Goal: Transaction & Acquisition: Purchase product/service

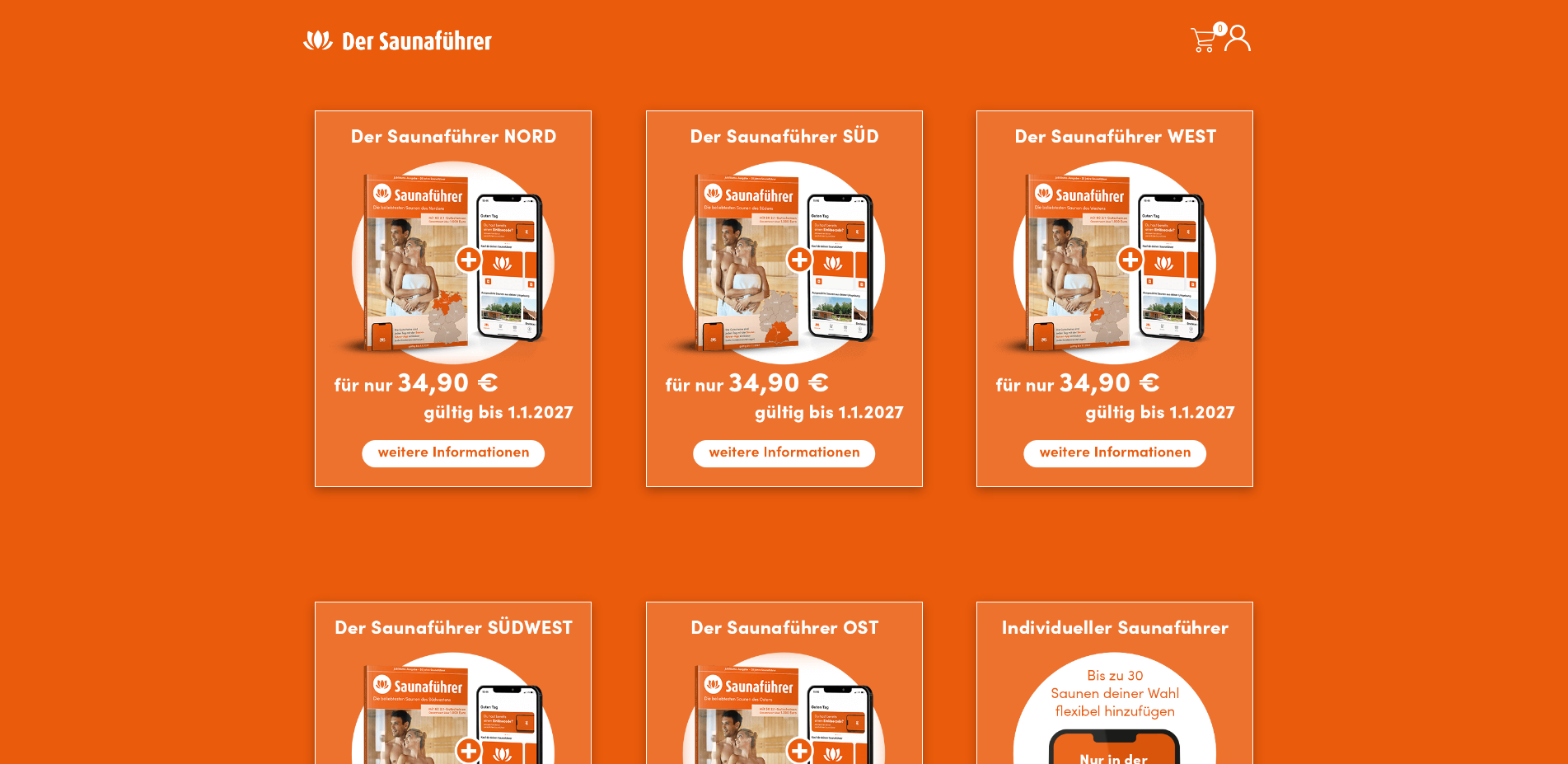
scroll to position [1429, 0]
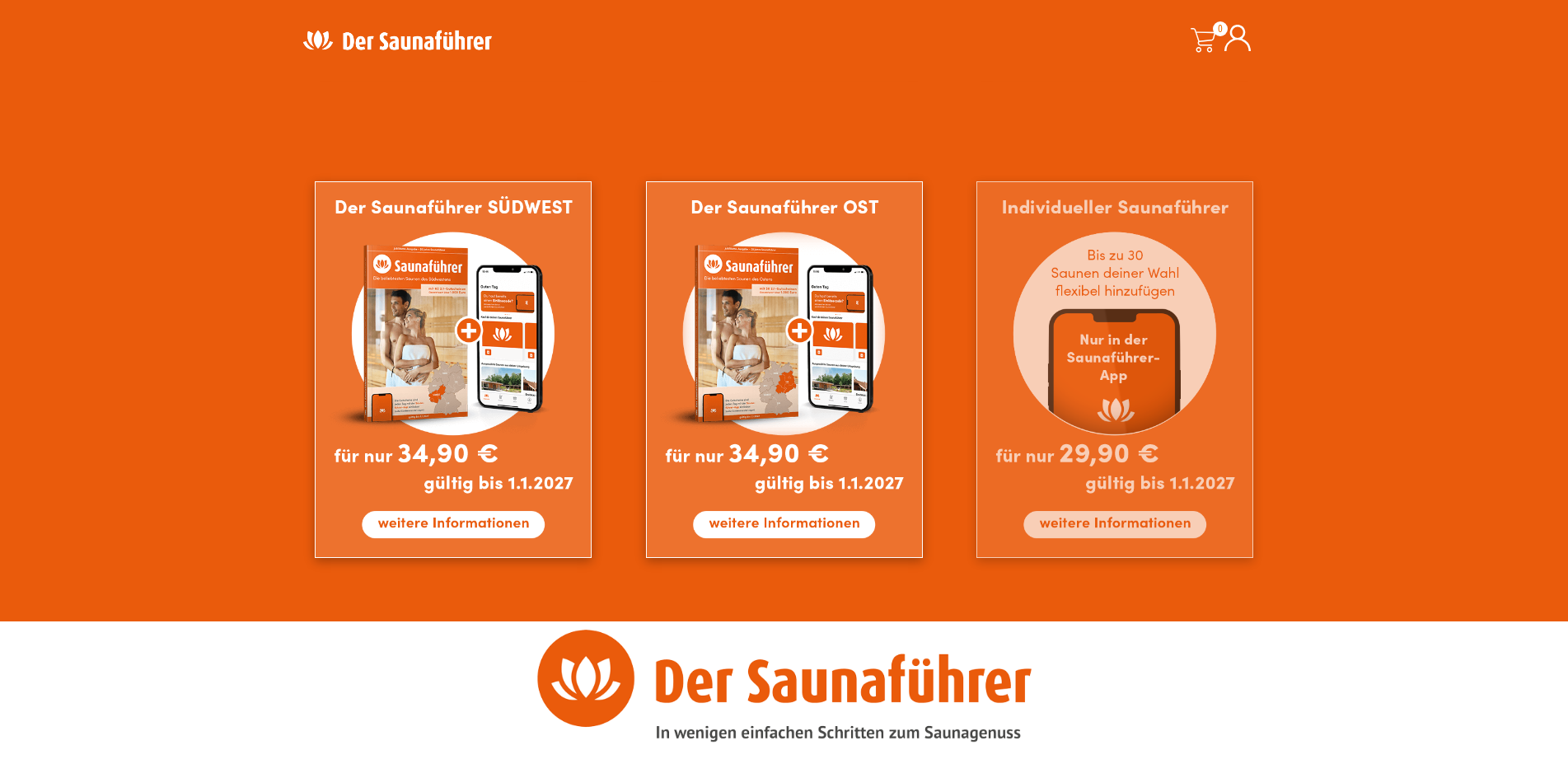
click at [1093, 527] on img at bounding box center [1115, 369] width 277 height 376
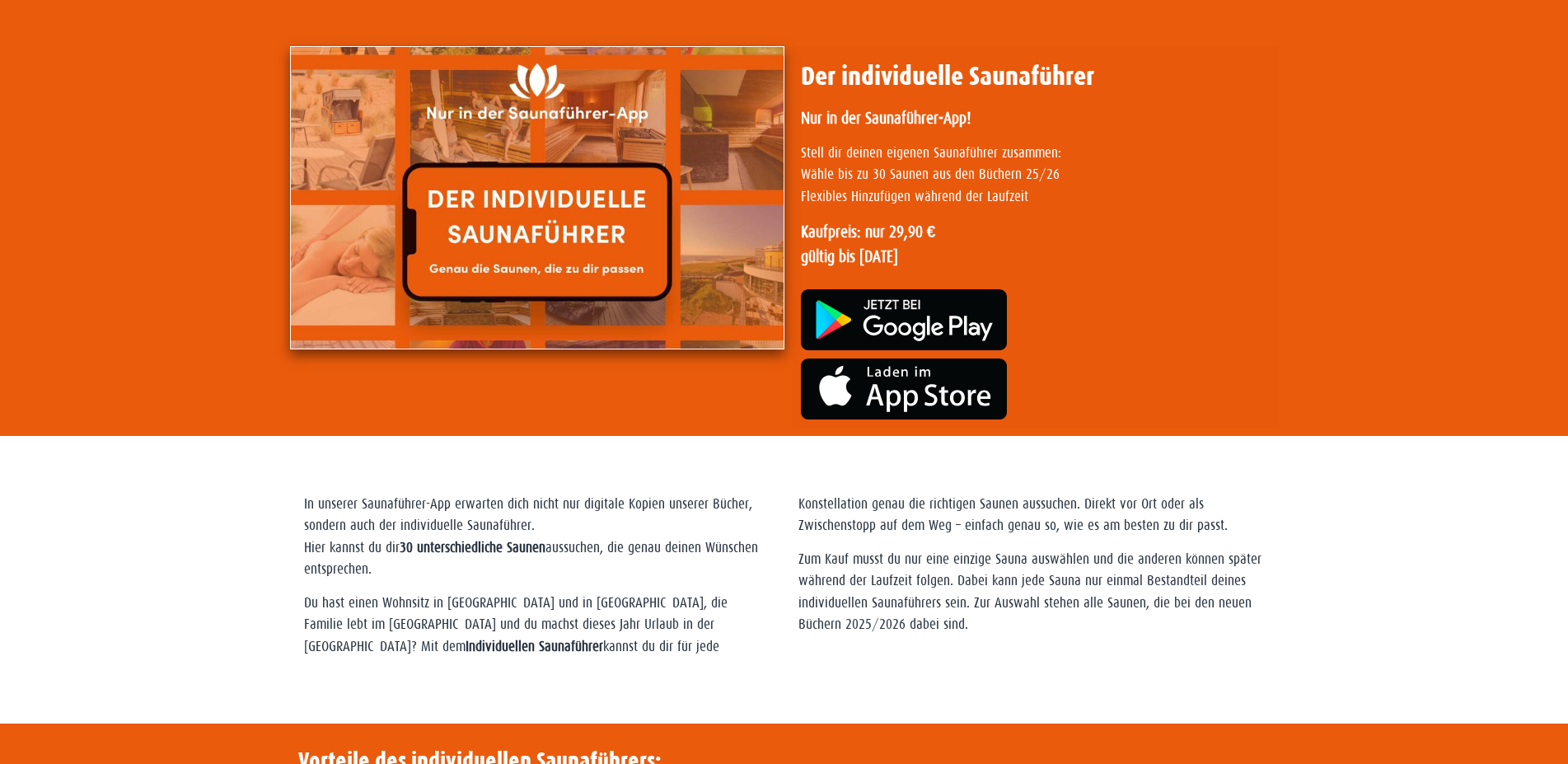
scroll to position [168, 0]
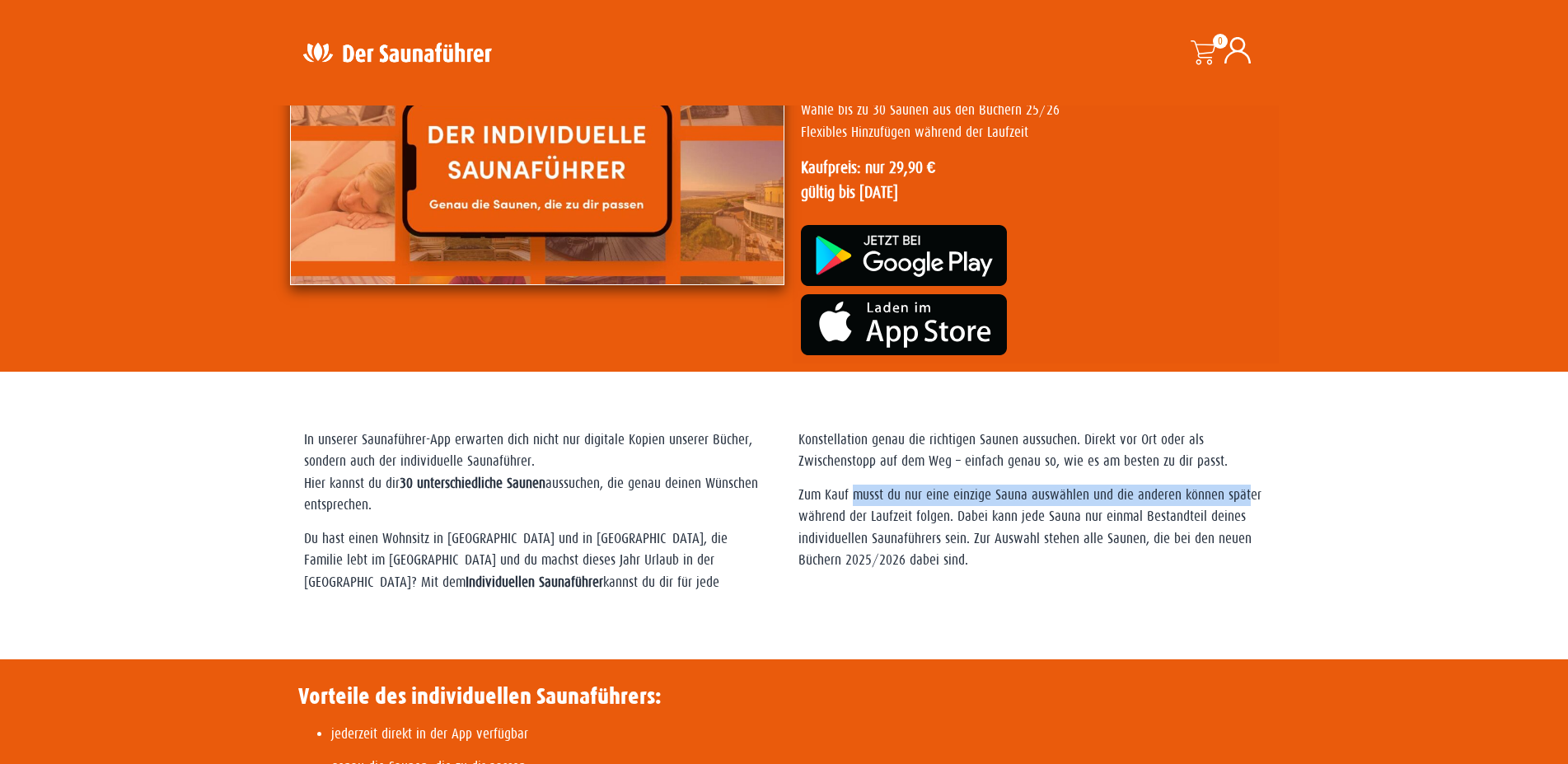
drag, startPoint x: 851, startPoint y: 492, endPoint x: 1245, endPoint y: 500, distance: 394.1
click at [1245, 500] on p "Zum Kauf musst du nur eine einzige Sauna auswählen und die anderen können späte…" at bounding box center [1031, 528] width 466 height 87
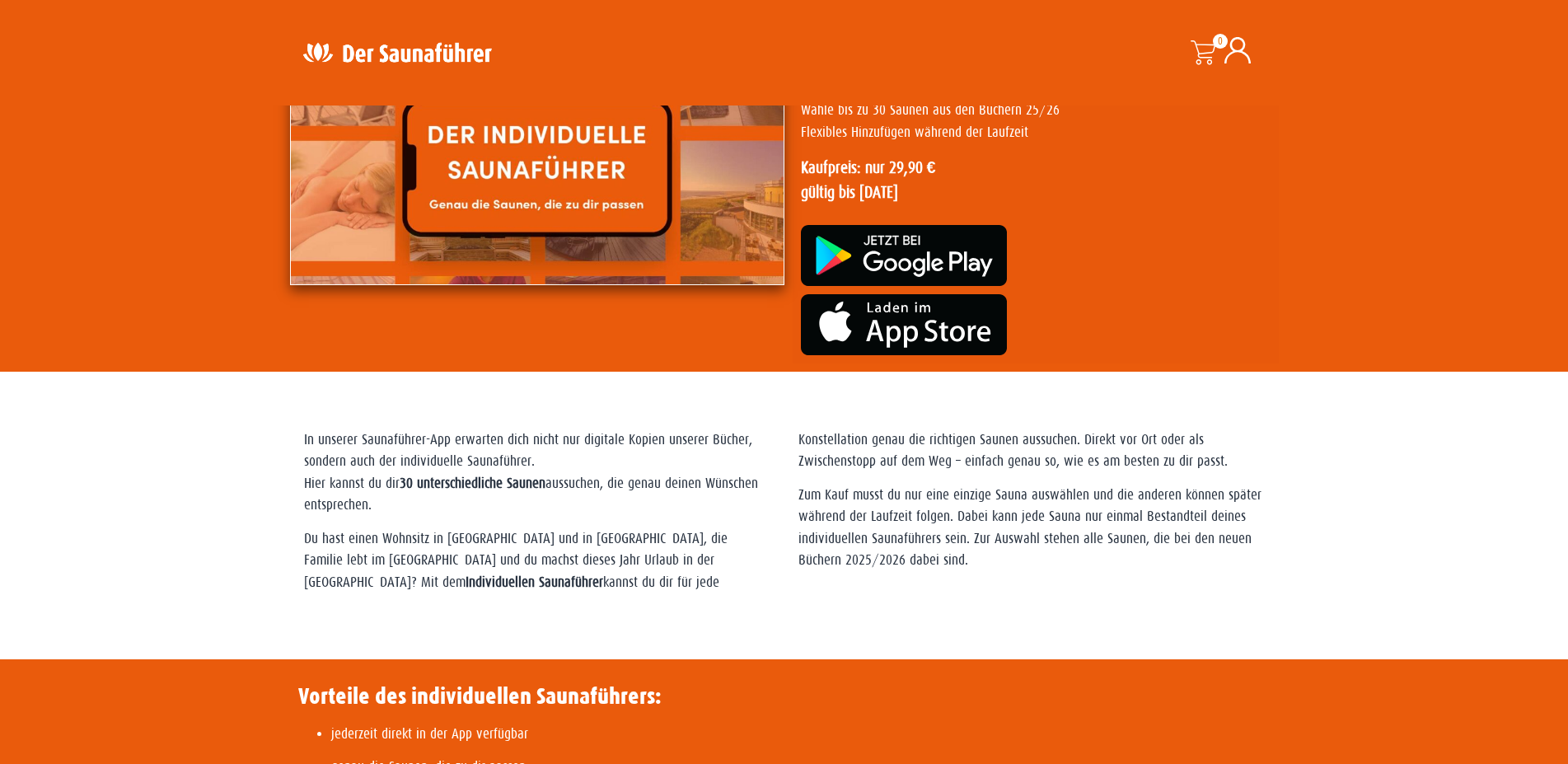
click at [833, 537] on p "Zum Kauf musst du nur eine einzige Sauna auswählen und die anderen können späte…" at bounding box center [1031, 528] width 466 height 87
drag, startPoint x: 869, startPoint y: 566, endPoint x: 894, endPoint y: 563, distance: 25.2
click at [871, 565] on p "Zum Kauf musst du nur eine einzige Sauna auswählen und die anderen können späte…" at bounding box center [1031, 528] width 466 height 87
drag, startPoint x: 894, startPoint y: 563, endPoint x: 910, endPoint y: 573, distance: 18.9
click at [896, 563] on p "Zum Kauf musst du nur eine einzige Sauna auswählen und die anderen können späte…" at bounding box center [1031, 528] width 466 height 87
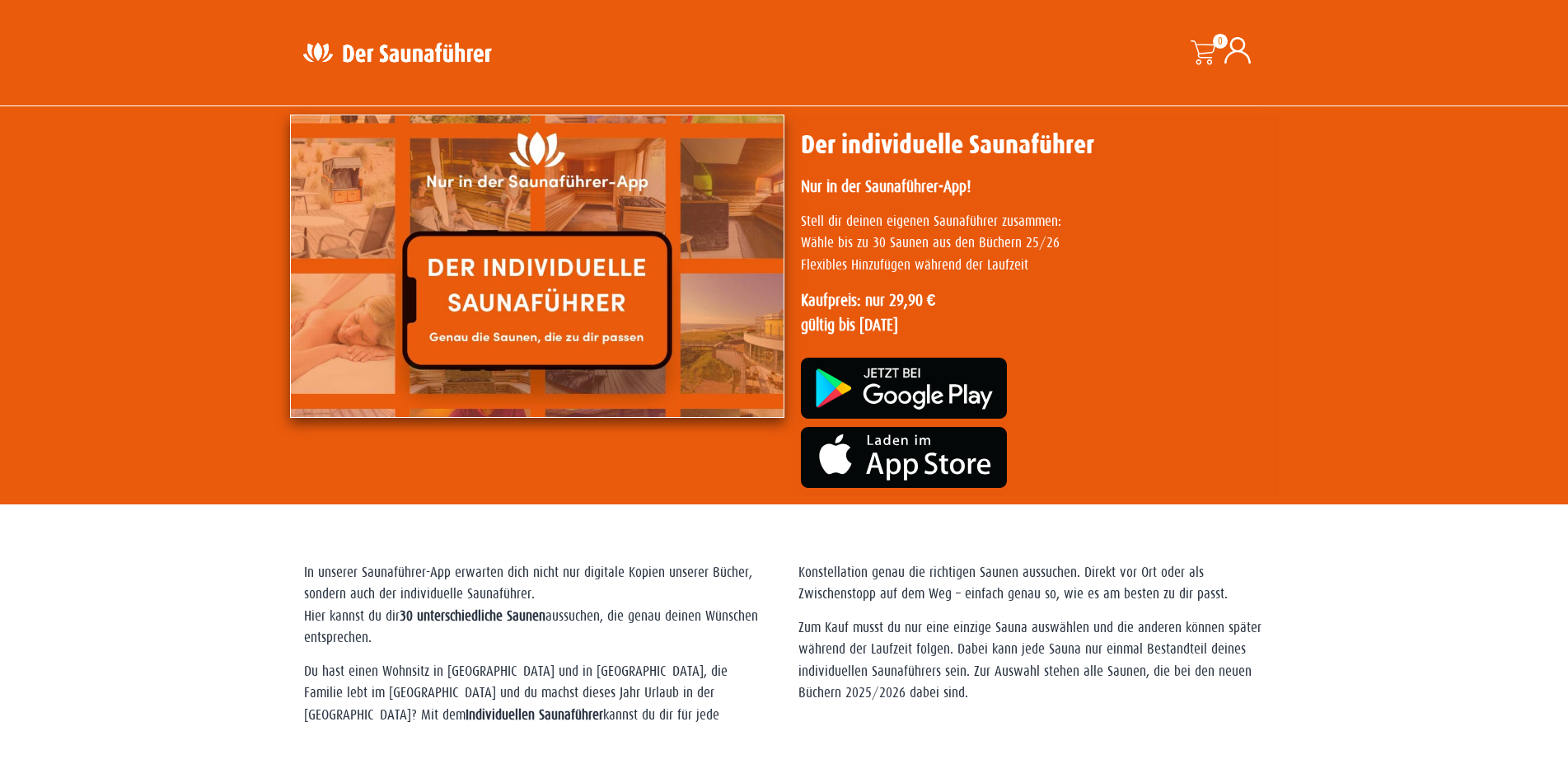
scroll to position [0, 0]
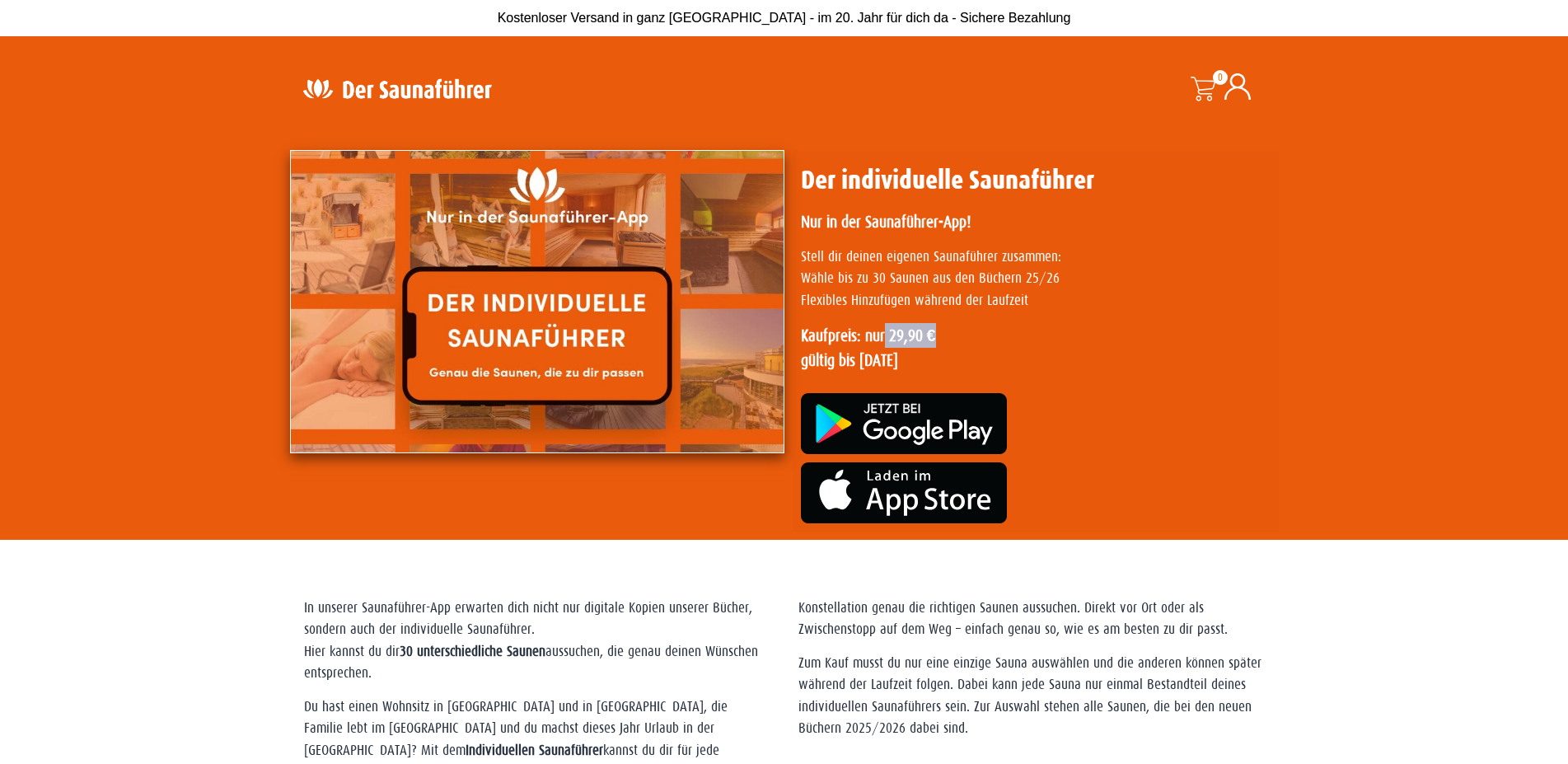
drag, startPoint x: 889, startPoint y: 338, endPoint x: 969, endPoint y: 337, distance: 80.0
click at [969, 337] on p "Kaufpreis: nur 29,90 € gültig bis [DATE]" at bounding box center [1035, 348] width 469 height 50
click at [1005, 335] on p "Kaufpreis: nur 29,90 € gültig bis [DATE]" at bounding box center [1035, 348] width 469 height 50
click at [691, 341] on img at bounding box center [537, 302] width 494 height 303
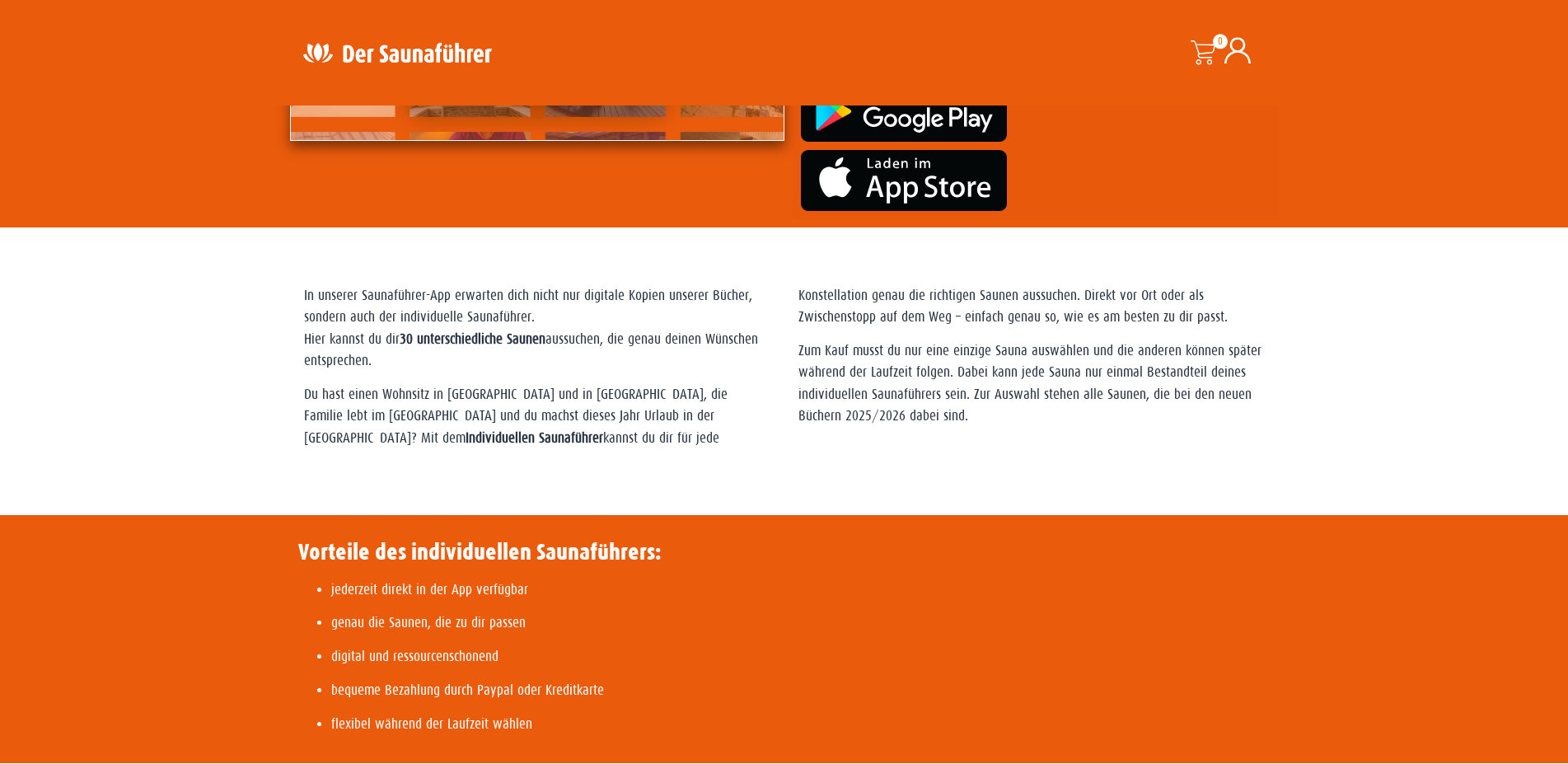
scroll to position [336, 0]
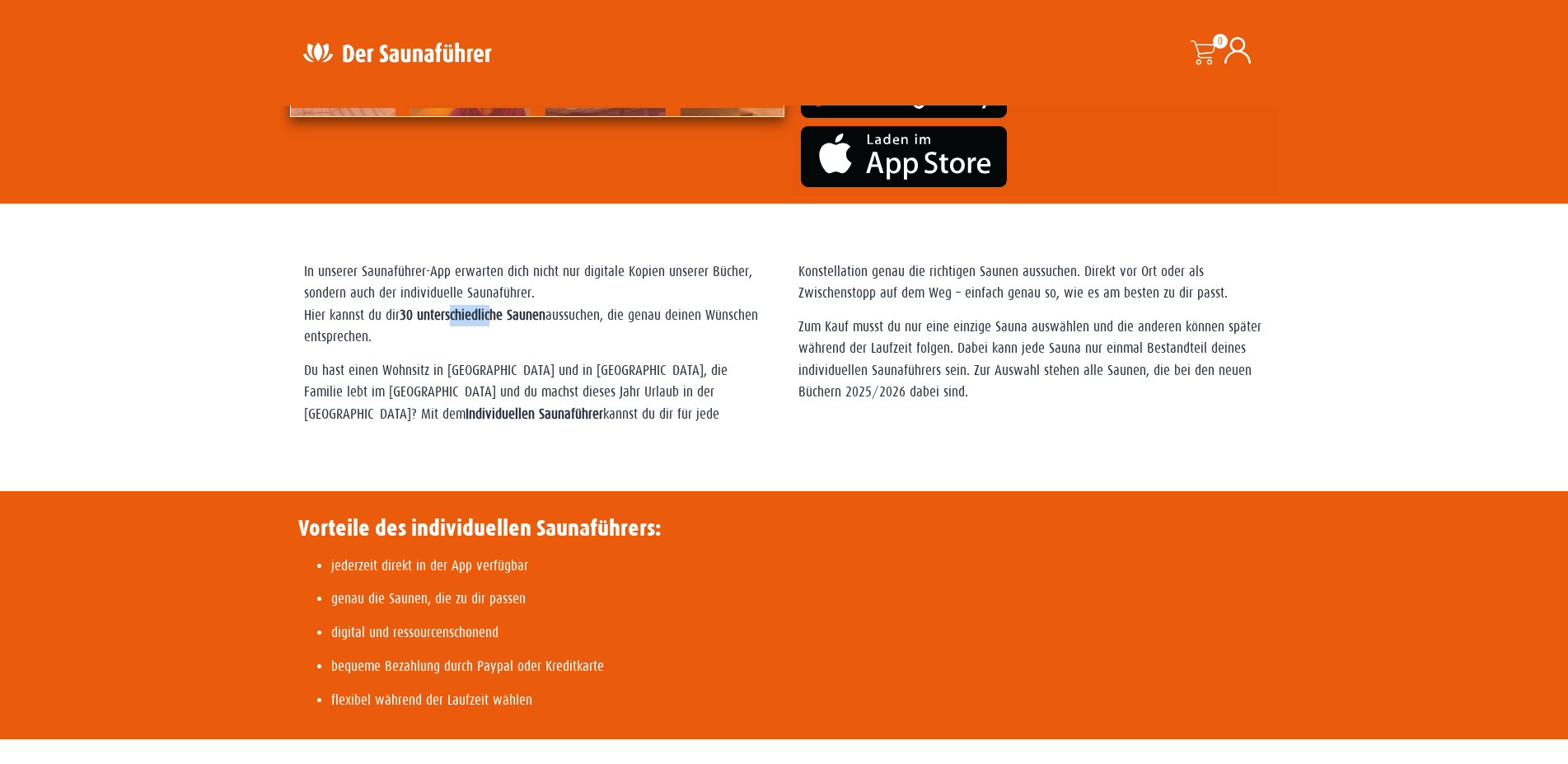
drag, startPoint x: 454, startPoint y: 316, endPoint x: 497, endPoint y: 326, distance: 44.1
click at [497, 326] on p "In unserer Saunaführer-App erwarten dich nicht nur digitale Kopien unserer Büch…" at bounding box center [537, 304] width 466 height 87
click at [522, 317] on strong "30 unterschiedliche Saunen" at bounding box center [472, 315] width 146 height 16
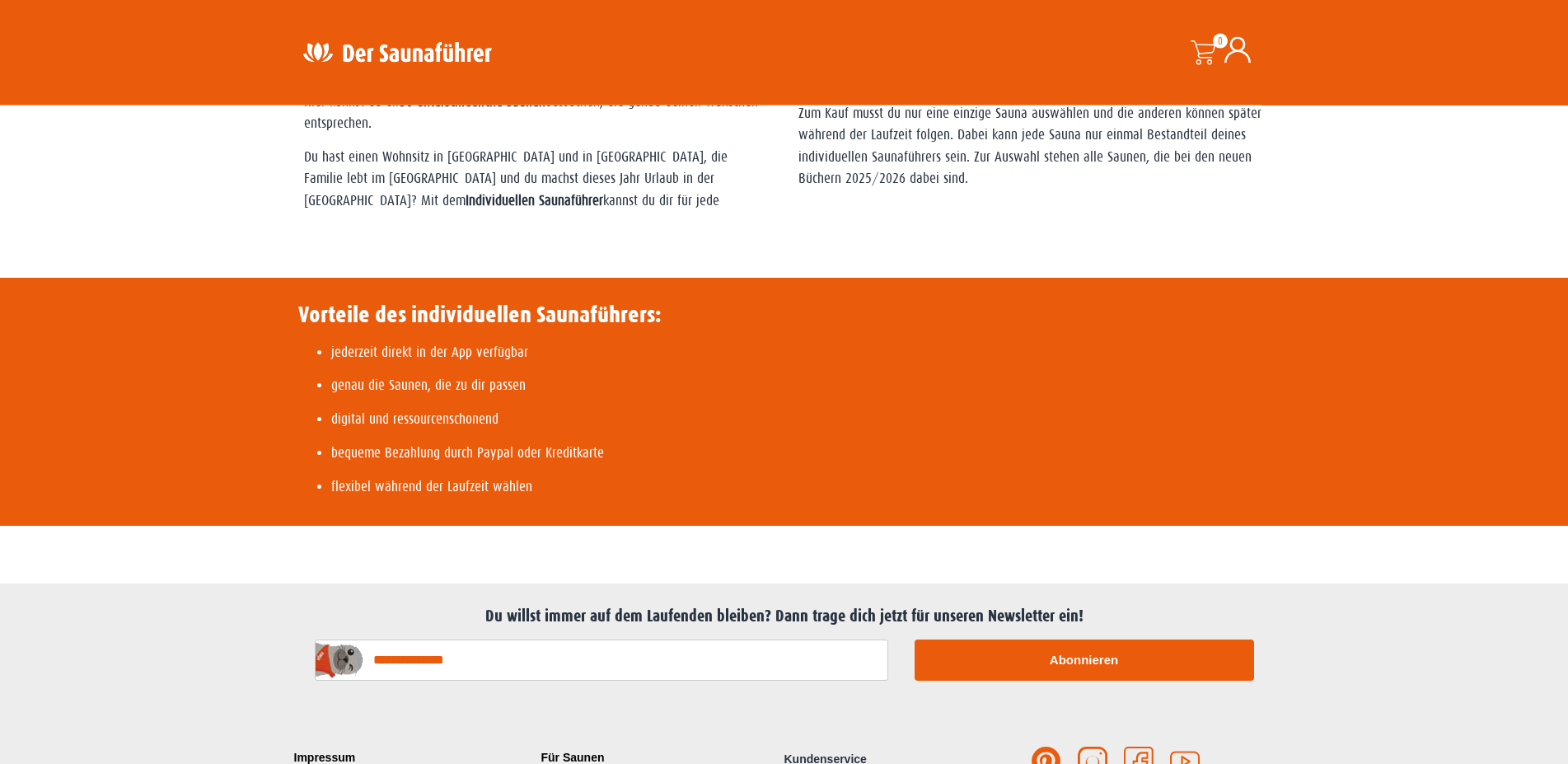
scroll to position [588, 0]
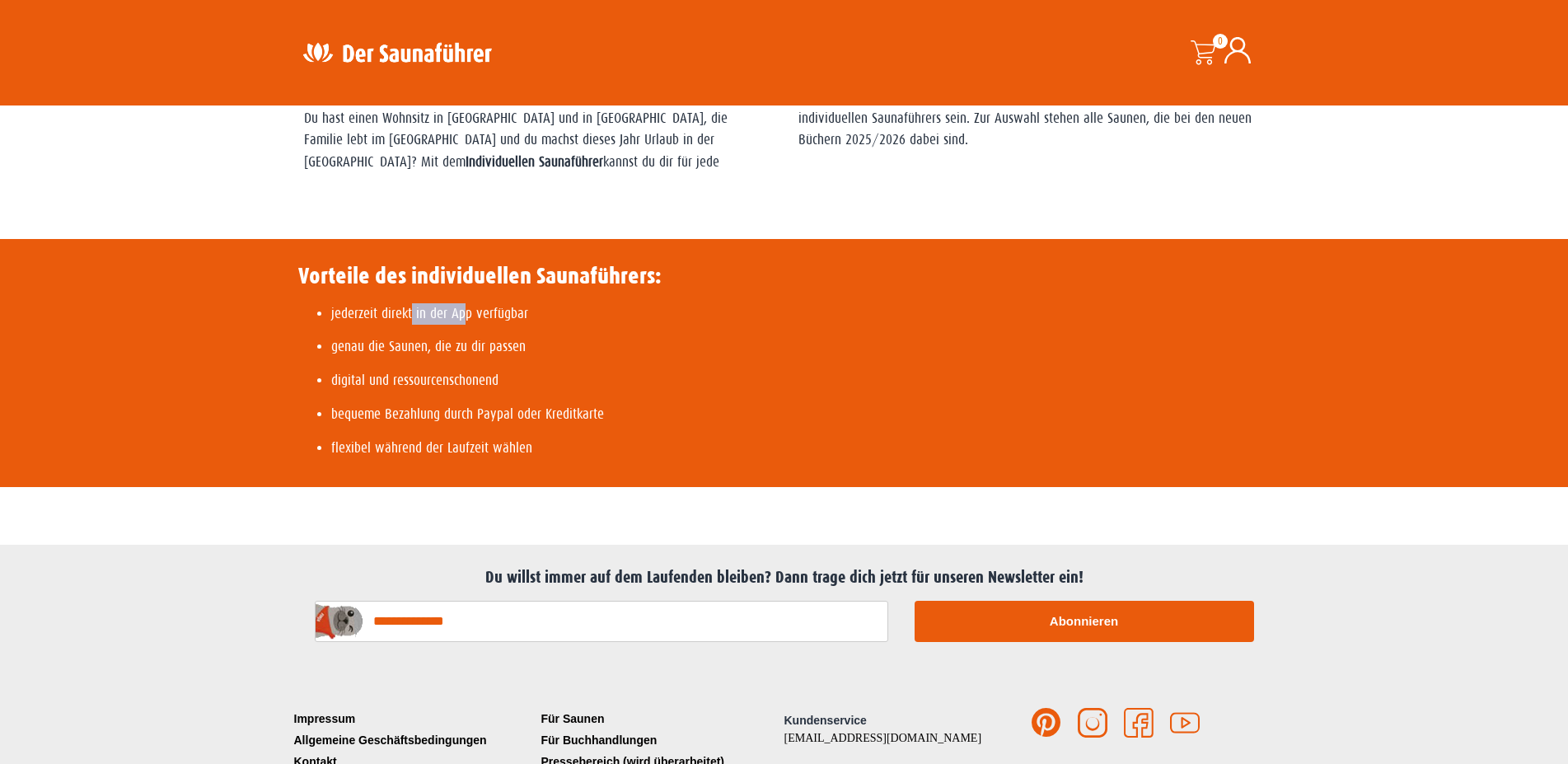
drag, startPoint x: 421, startPoint y: 311, endPoint x: 461, endPoint y: 319, distance: 40.8
click at [461, 319] on p "jederzeit direkt in der App verfügbar" at bounding box center [496, 314] width 330 height 21
drag, startPoint x: 421, startPoint y: 345, endPoint x: 480, endPoint y: 350, distance: 59.2
click at [480, 350] on p "genau die Saunen, die zu dir passen" at bounding box center [496, 347] width 330 height 21
drag, startPoint x: 425, startPoint y: 375, endPoint x: 475, endPoint y: 376, distance: 50.0
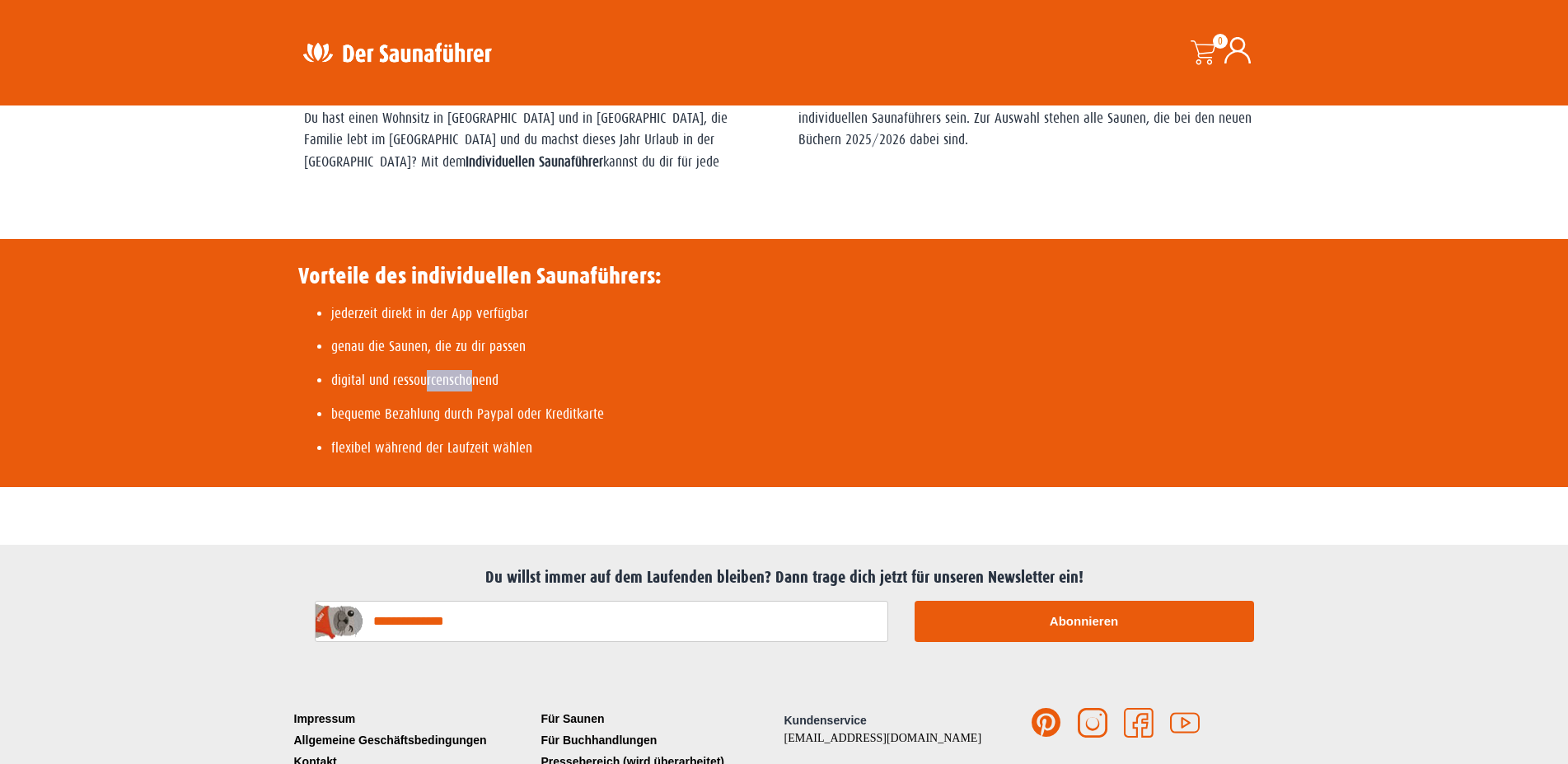
click at [474, 376] on p "digital und ressourcenschonend" at bounding box center [496, 381] width 330 height 21
drag, startPoint x: 359, startPoint y: 415, endPoint x: 395, endPoint y: 420, distance: 36.3
click at [395, 420] on p "bequeme Bezahlung durch Paypal oder Kreditkarte" at bounding box center [496, 414] width 330 height 21
click at [390, 448] on p "flexibel während der Laufzeit wählen" at bounding box center [496, 448] width 330 height 21
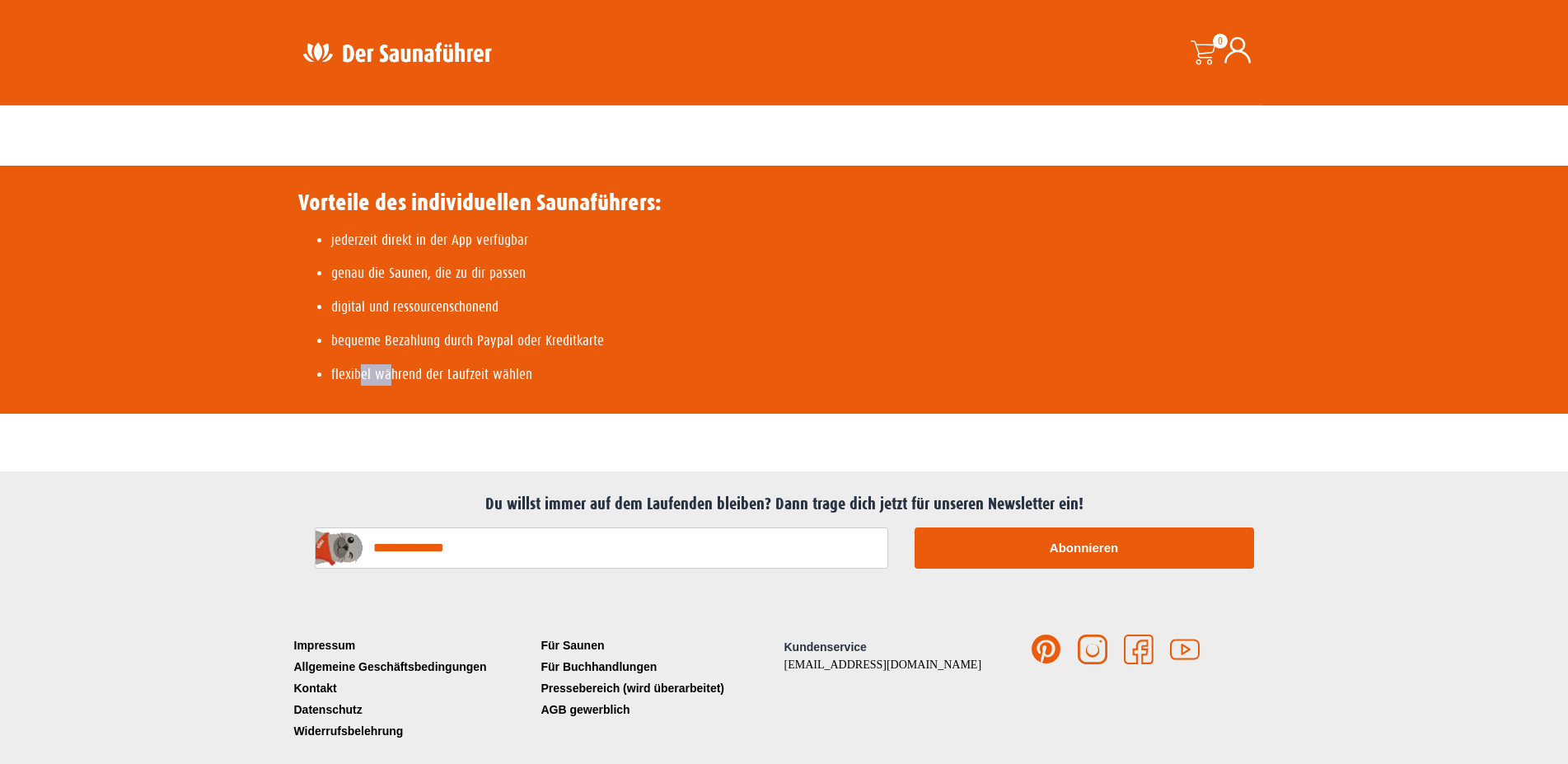
scroll to position [692, 0]
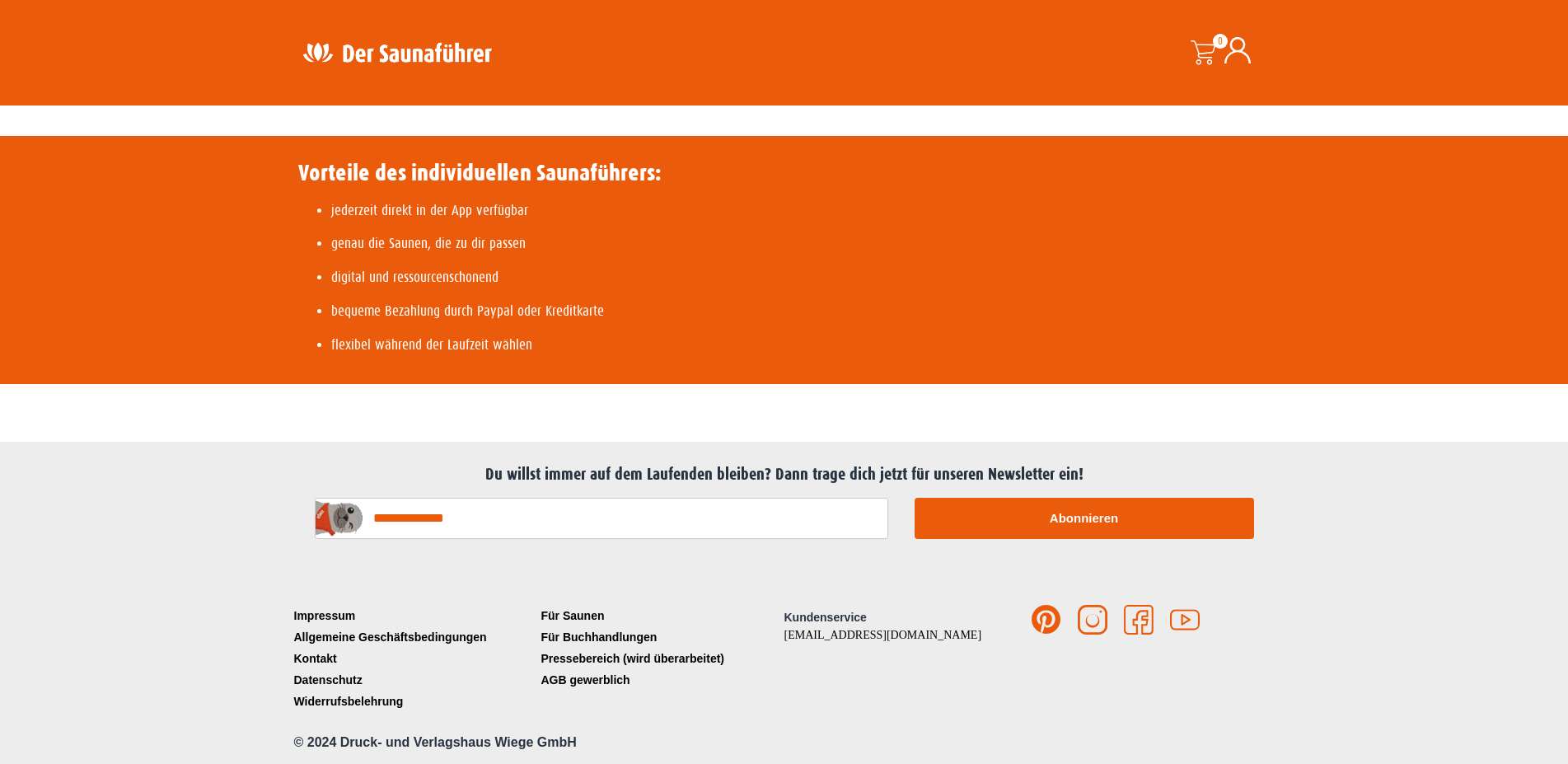
click at [1294, 355] on div "Vorteile des individuellen Saunaführers: jederzeit direkt in der App verfügbar …" at bounding box center [784, 260] width 1568 height 248
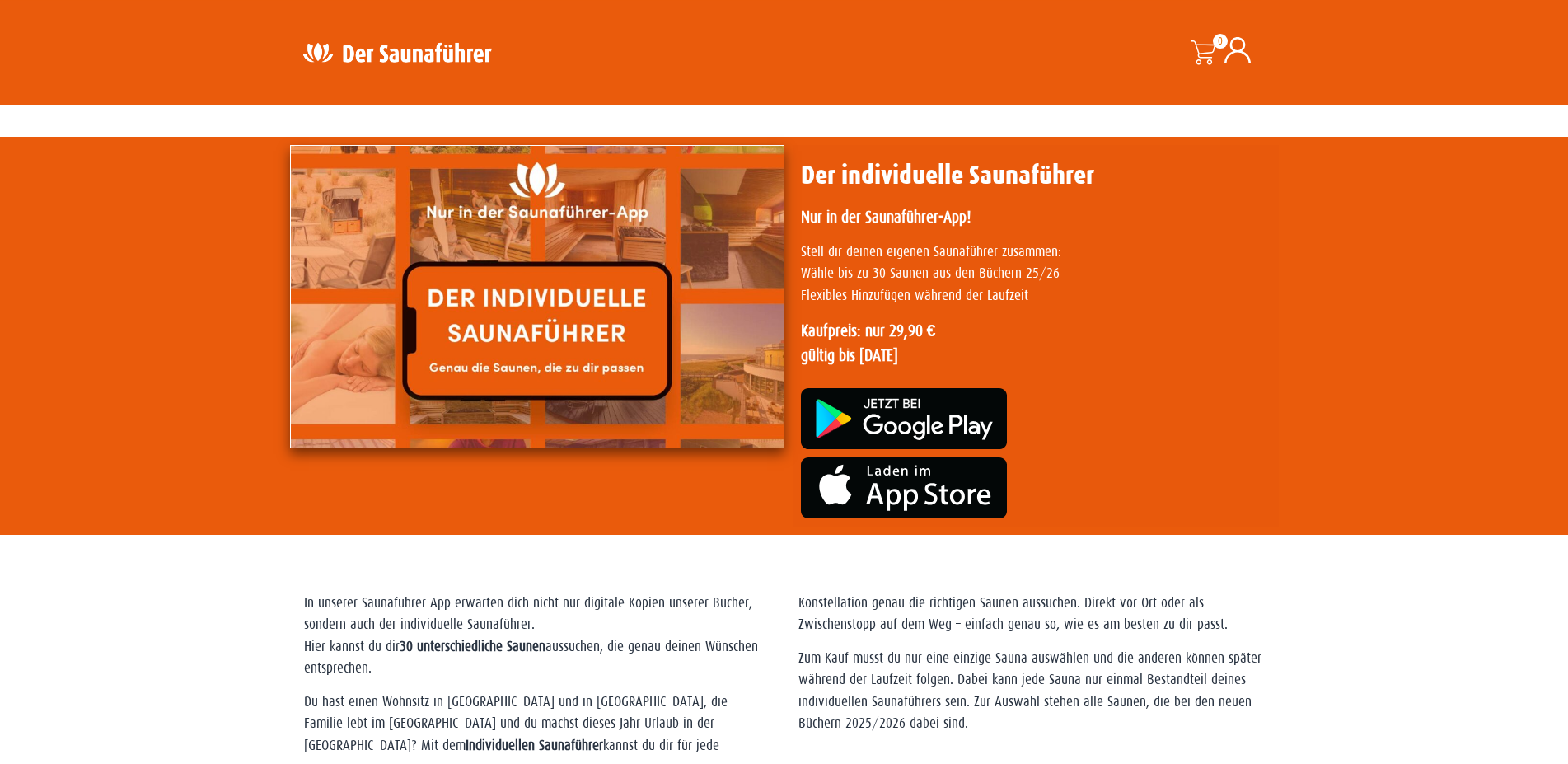
scroll to position [0, 0]
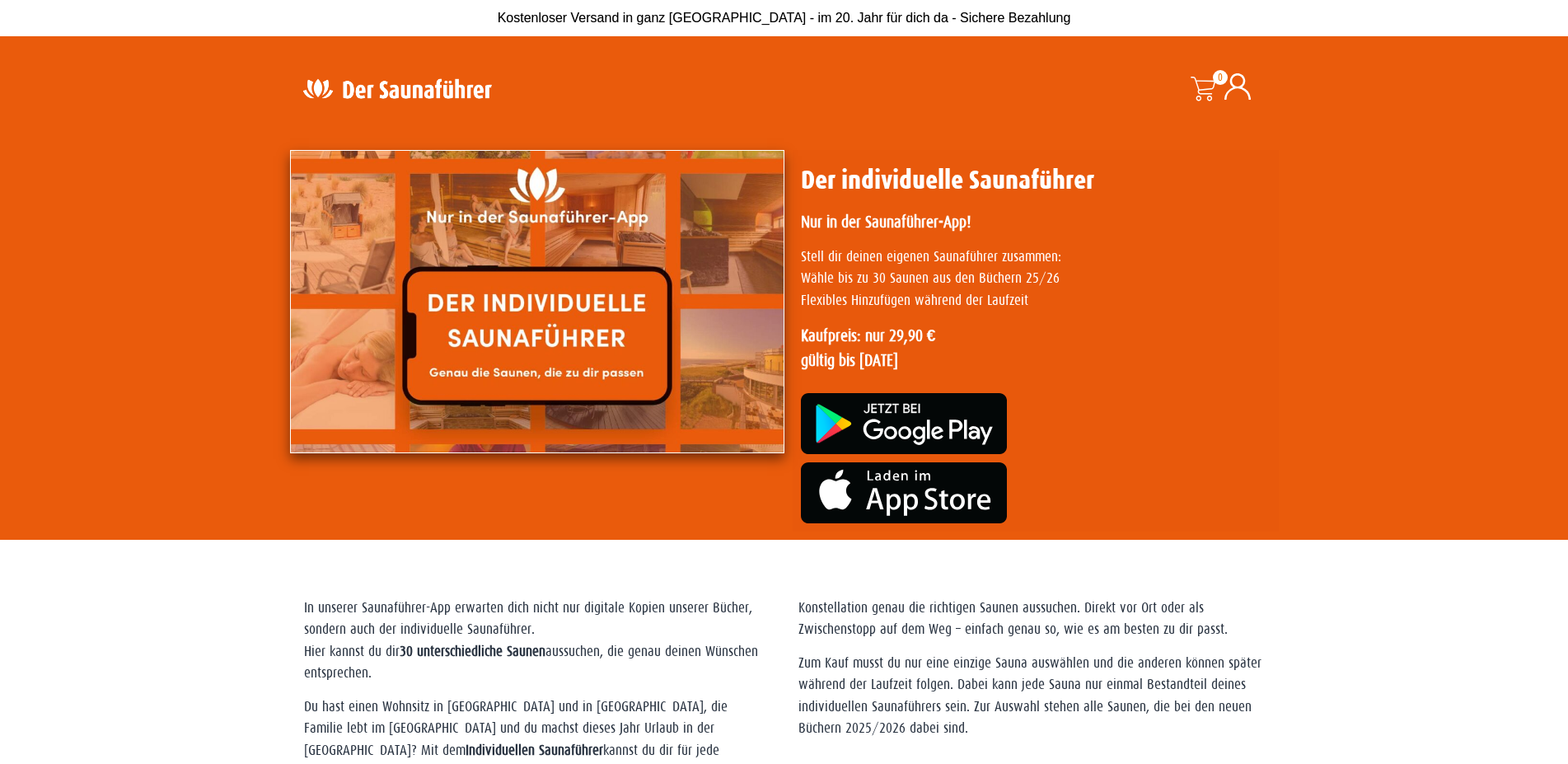
click at [568, 308] on img at bounding box center [537, 302] width 494 height 303
click at [872, 251] on p "Stell dir deinen eigenen Saunaführer zusammen: Wähle bis zu 30 Saunen aus den B…" at bounding box center [1035, 279] width 469 height 65
click at [880, 328] on strong "Kaufpreis: nur 29,90 € gültig bis [DATE]" at bounding box center [868, 348] width 135 height 43
click at [869, 350] on strong "Kaufpreis: nur 29,90 € gültig bis [DATE]" at bounding box center [868, 348] width 135 height 43
click at [850, 200] on div "Der individuelle Saunaführer [PERSON_NAME] in der Saunaführer-App! Stell dir de…" at bounding box center [1035, 278] width 469 height 226
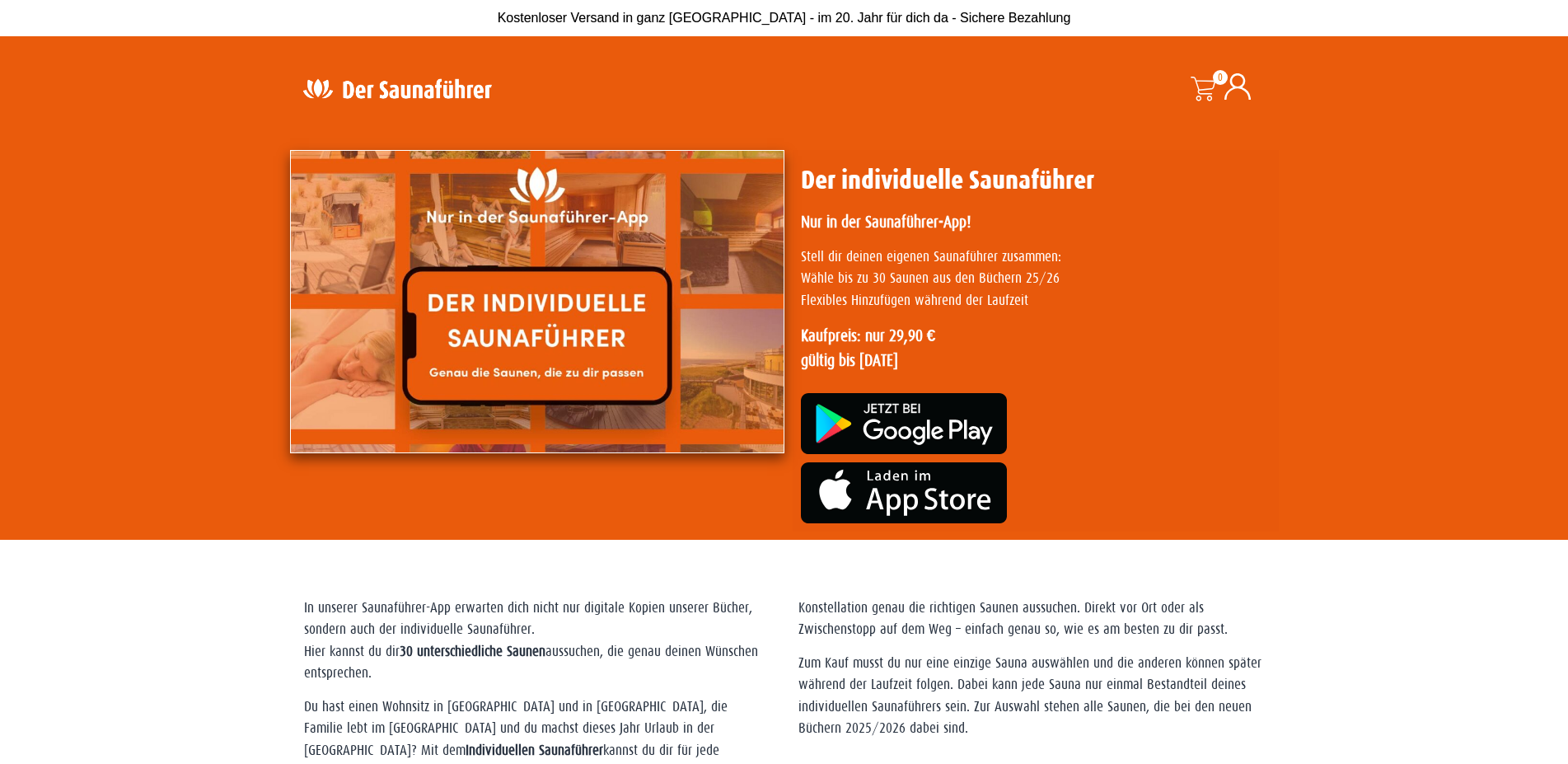
click at [705, 161] on img at bounding box center [537, 302] width 494 height 303
click at [687, 312] on img at bounding box center [537, 302] width 494 height 303
click at [1197, 91] on span at bounding box center [1202, 89] width 25 height 25
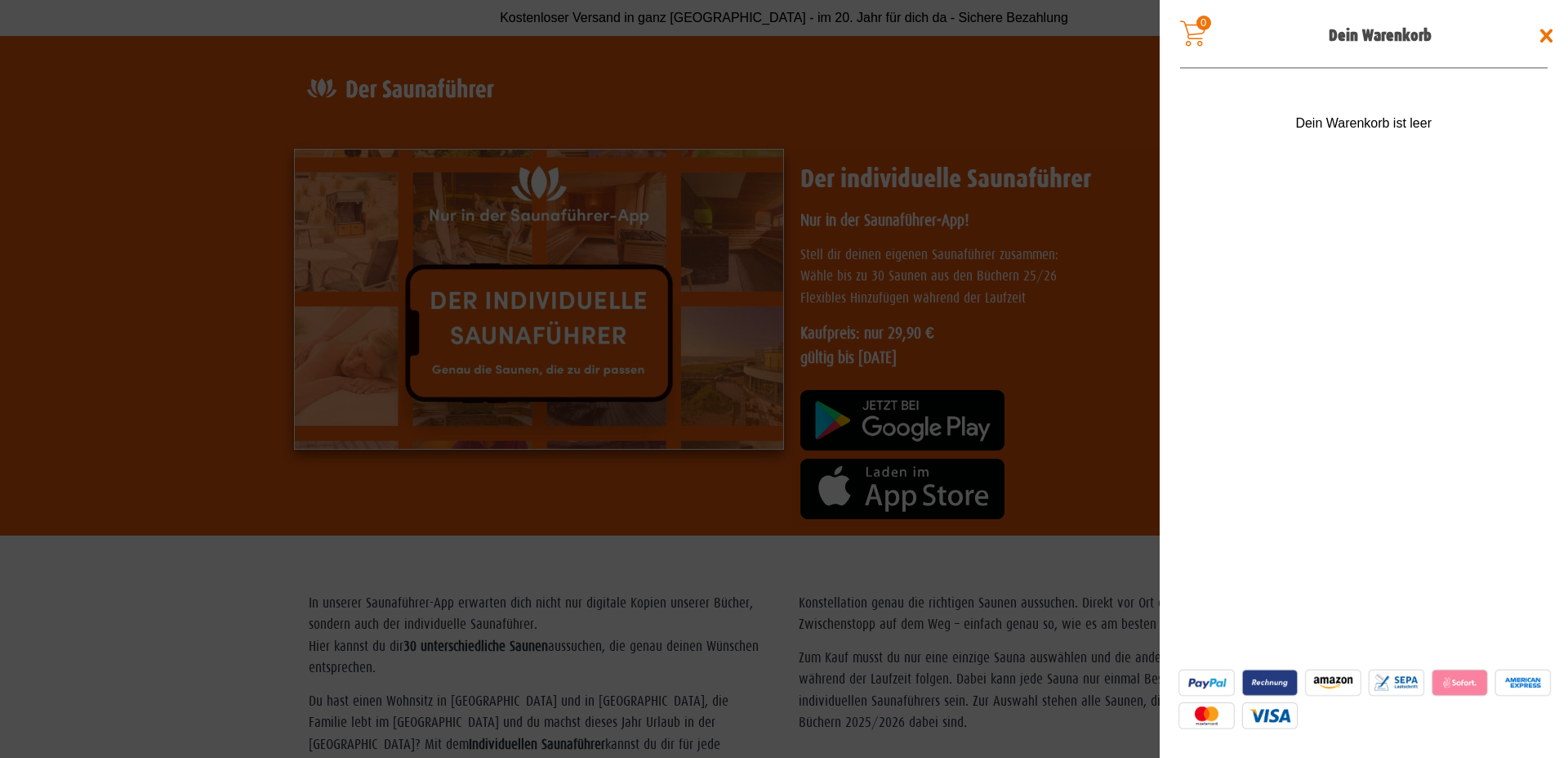
click at [1540, 36] on span at bounding box center [1547, 36] width 26 height 26
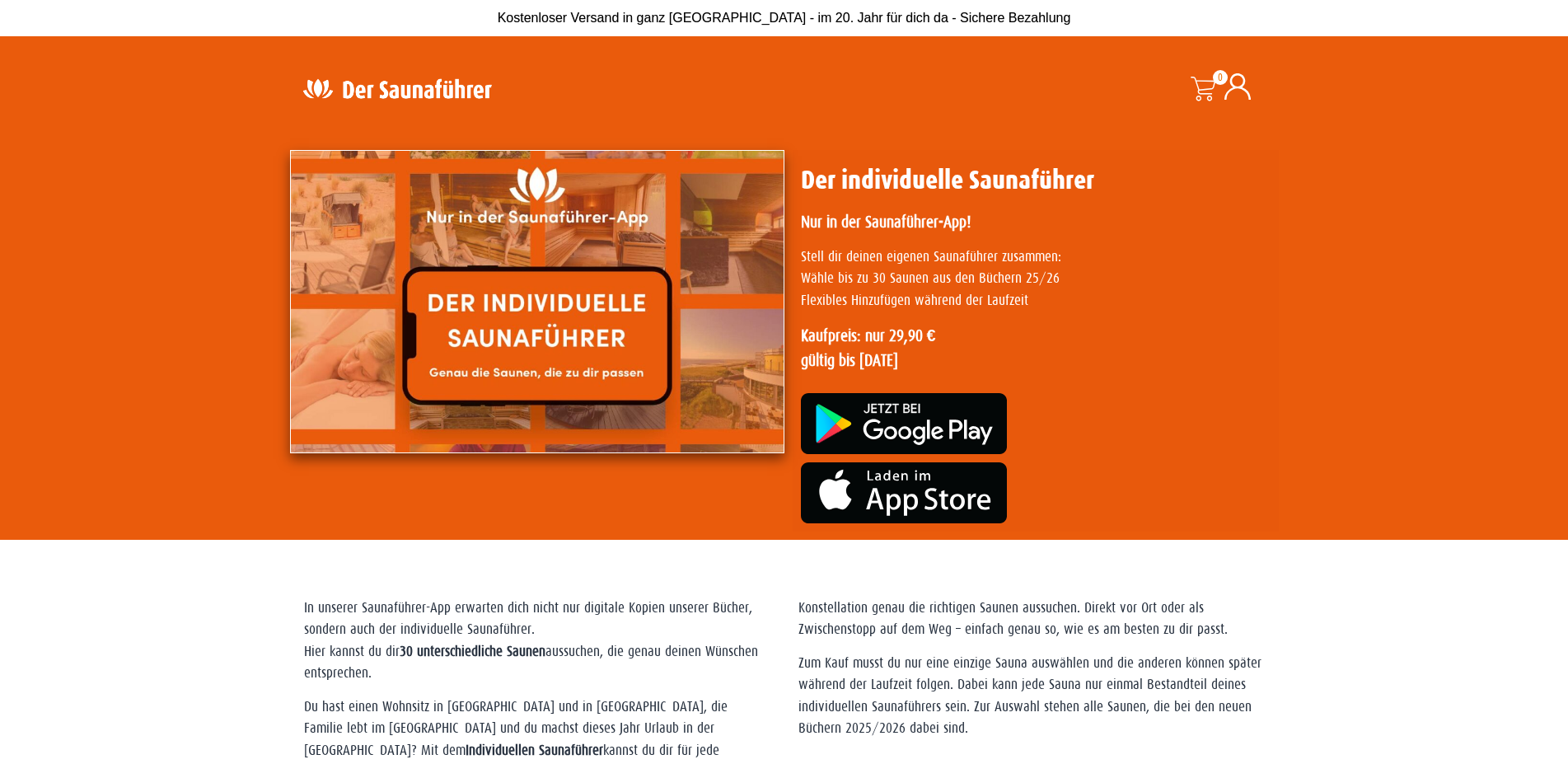
drag, startPoint x: 655, startPoint y: 16, endPoint x: 626, endPoint y: 34, distance: 34.1
click at [656, 16] on span "Kostenloser Versand in ganz [GEOGRAPHIC_DATA] - im 20. Jahr für dich da - Siche…" at bounding box center [784, 18] width 573 height 14
click at [389, 380] on img at bounding box center [537, 302] width 494 height 303
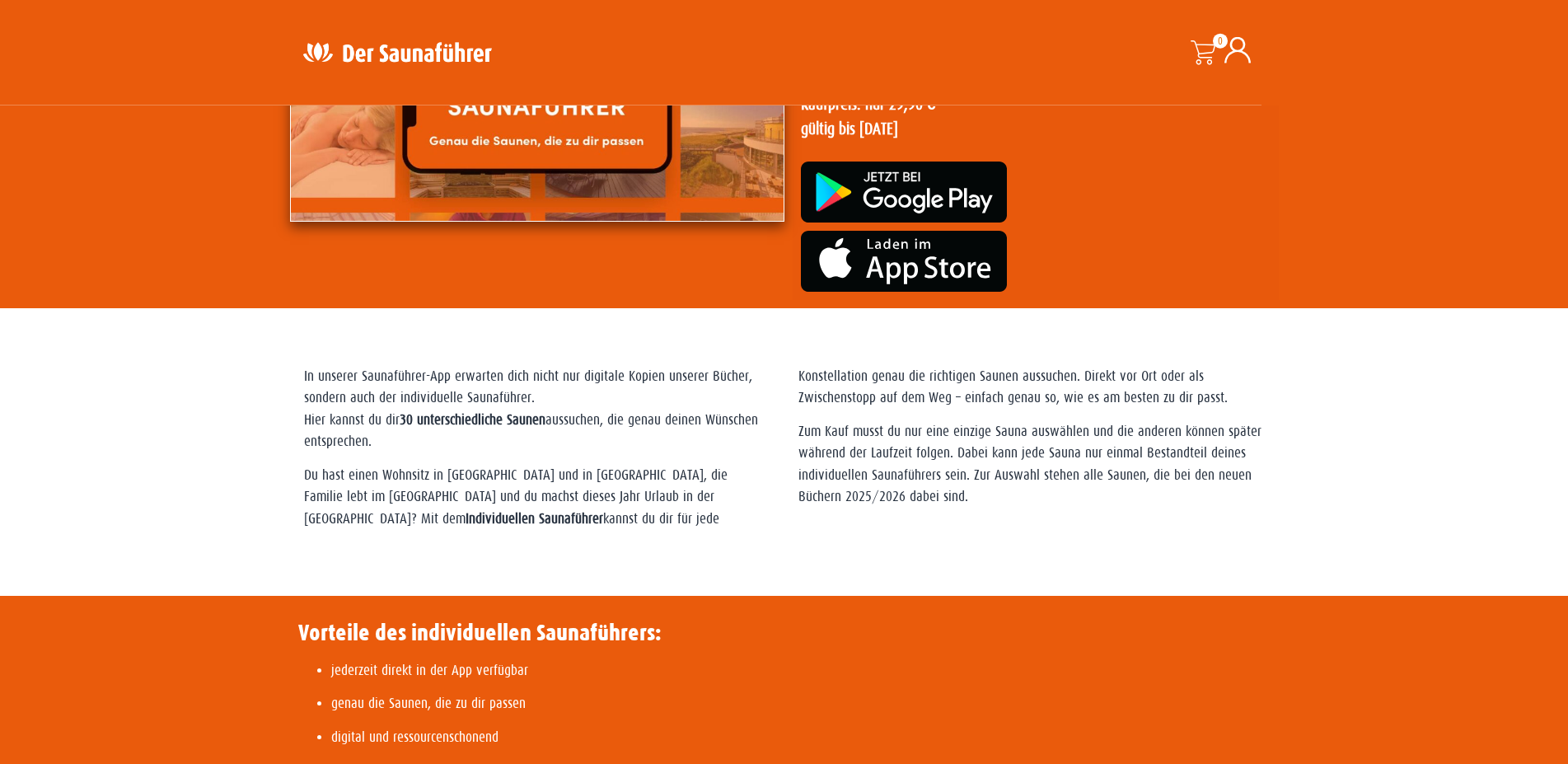
scroll to position [336, 0]
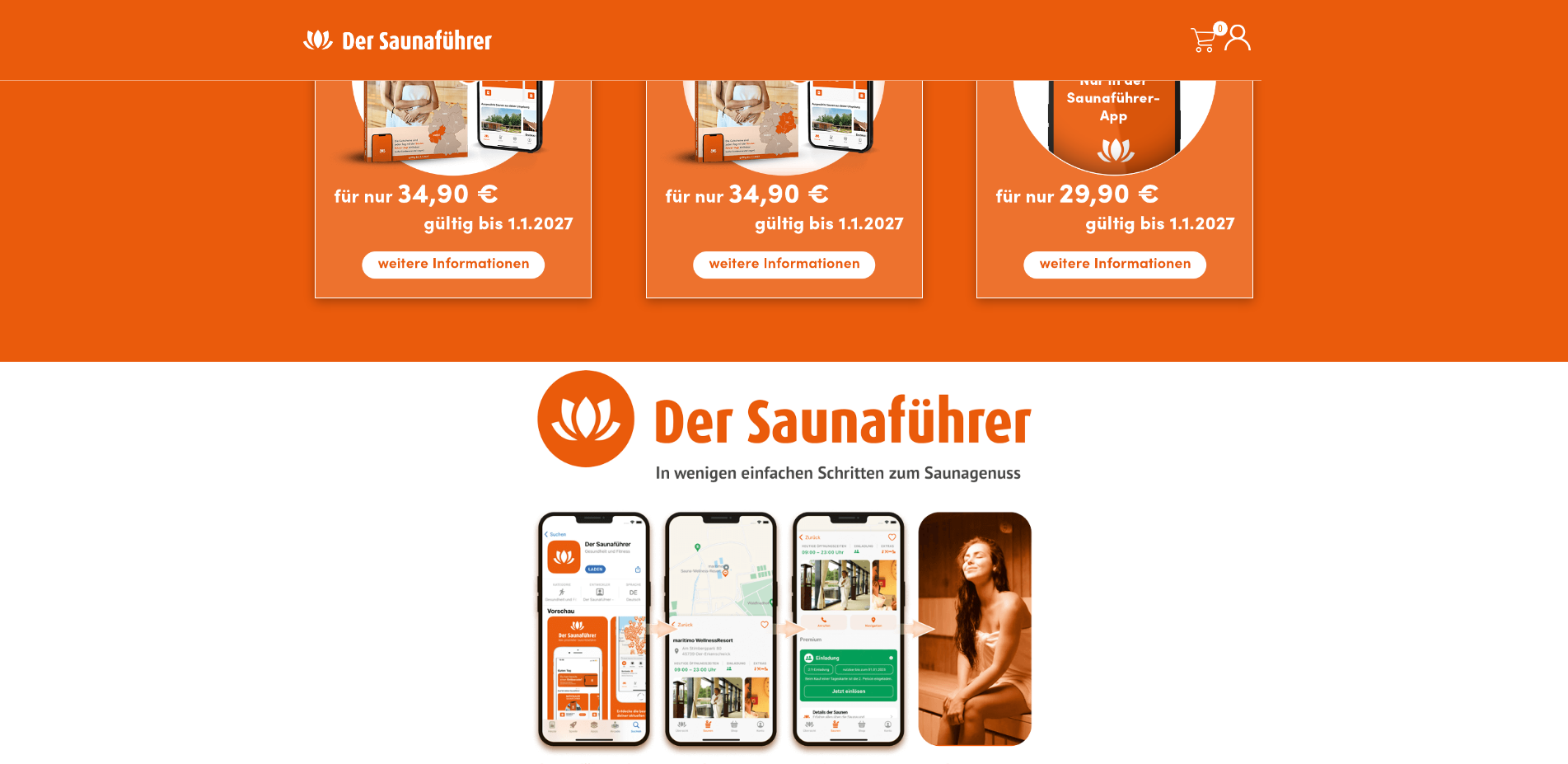
scroll to position [1681, 0]
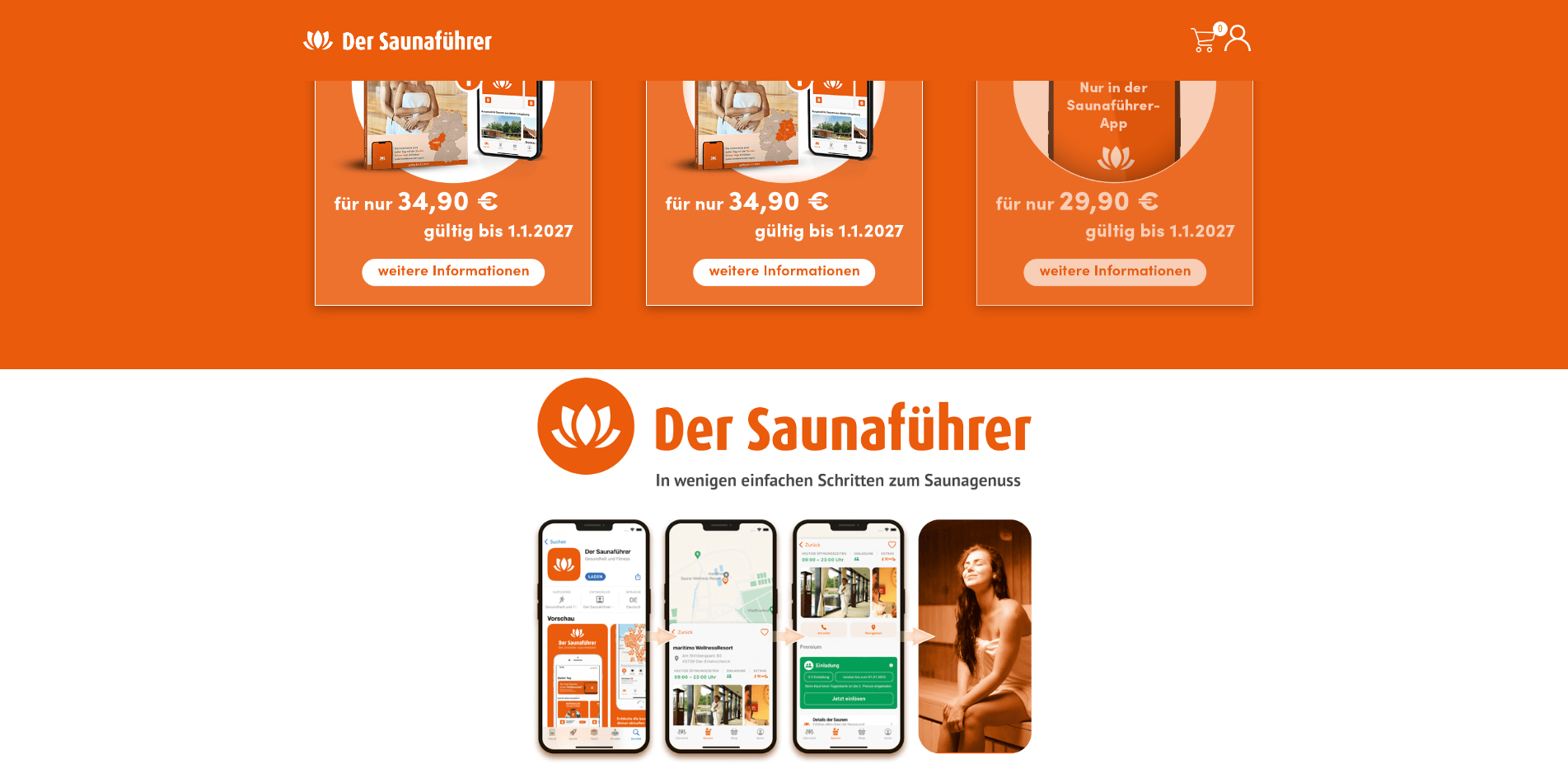
click at [1077, 269] on img at bounding box center [1115, 117] width 277 height 376
